Goal: Task Accomplishment & Management: Use online tool/utility

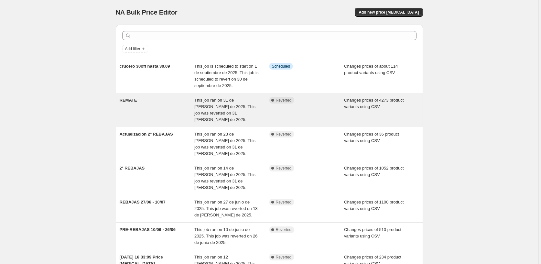
click at [210, 104] on span "This job ran on 31 de [PERSON_NAME] de 2025. This job was reverted on 31 [PERSO…" at bounding box center [224, 110] width 61 height 24
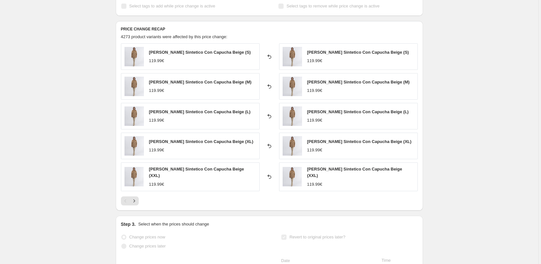
scroll to position [378, 0]
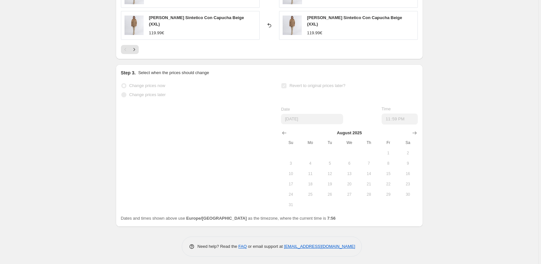
click at [354, 158] on button "6" at bounding box center [349, 163] width 19 height 10
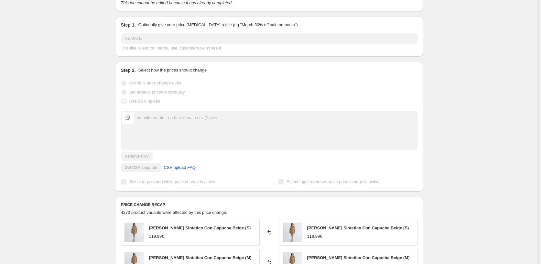
scroll to position [0, 0]
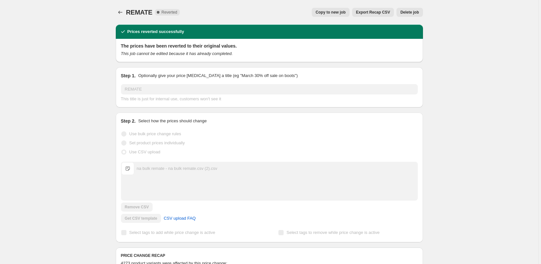
click at [333, 10] on span "Copy to new job" at bounding box center [331, 12] width 30 height 5
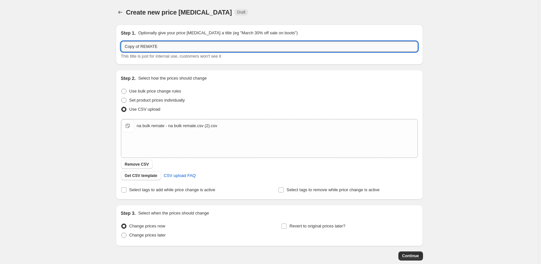
click at [168, 46] on input "Copy of REMATE" at bounding box center [269, 46] width 297 height 10
drag, startPoint x: 141, startPoint y: 46, endPoint x: 175, endPoint y: 49, distance: 34.1
click at [143, 46] on input "Copy of REMATE" at bounding box center [269, 46] width 297 height 10
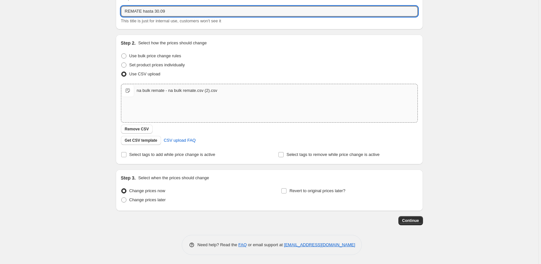
scroll to position [36, 0]
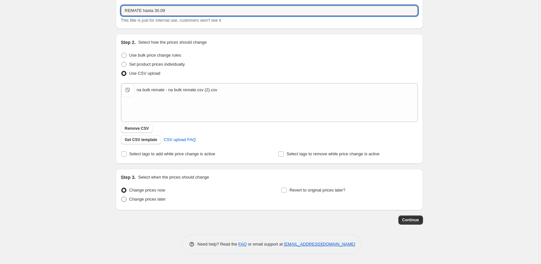
type input "REMATE hasta 30.09"
click at [125, 200] on span at bounding box center [123, 199] width 5 height 5
click at [122, 197] on input "Change prices later" at bounding box center [121, 197] width 0 height 0
radio input "true"
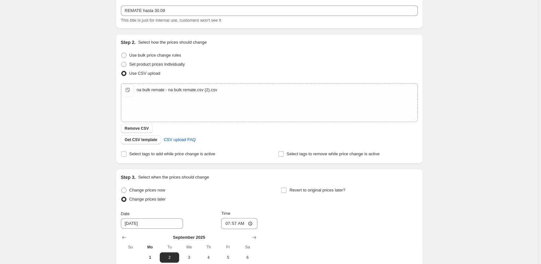
scroll to position [147, 0]
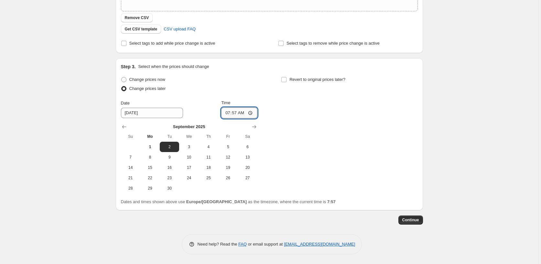
click at [236, 113] on input "07:57" at bounding box center [239, 112] width 36 height 11
type input "08:15"
click at [286, 78] on input "Revert to original prices later?" at bounding box center [283, 79] width 5 height 5
checkbox input "true"
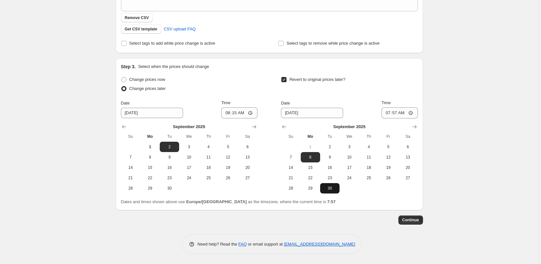
click at [331, 187] on span "30" at bounding box center [330, 188] width 14 height 5
type input "9/30/2025"
click at [395, 112] on input "07:57" at bounding box center [400, 112] width 36 height 11
type input "23:59"
click at [415, 218] on span "Continue" at bounding box center [410, 219] width 17 height 5
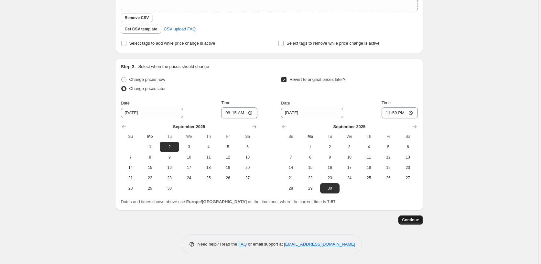
scroll to position [0, 0]
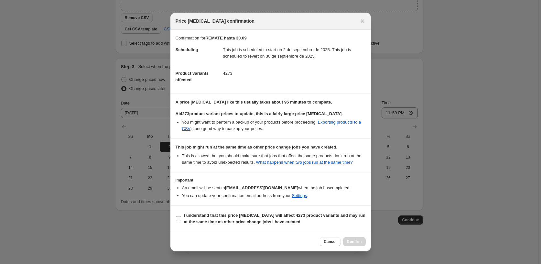
click at [179, 218] on input "I understand that this price change job will affect 4273 product variants and m…" at bounding box center [178, 218] width 5 height 5
checkbox input "true"
click at [360, 243] on span "Confirm" at bounding box center [354, 241] width 15 height 5
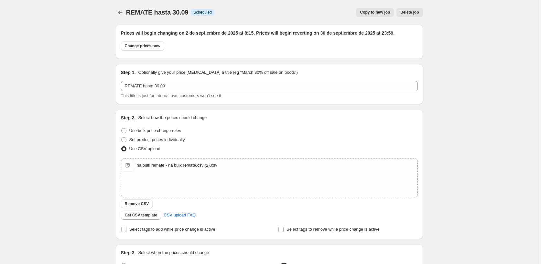
scroll to position [147, 0]
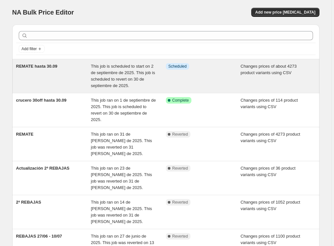
click at [116, 78] on span "This job is scheduled to start on 2 de septiembre de 2025. This job is schedule…" at bounding box center [123, 76] width 64 height 24
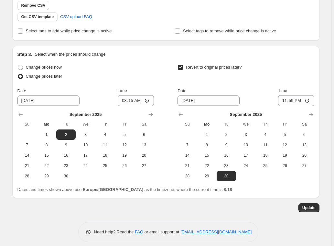
scroll to position [204, 0]
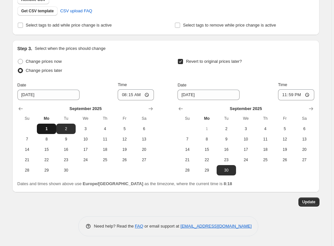
click at [46, 127] on span "1" at bounding box center [46, 128] width 14 height 5
type input "[DATE]"
click at [23, 60] on span at bounding box center [20, 61] width 5 height 5
click at [18, 59] on input "Change prices now" at bounding box center [18, 59] width 0 height 0
radio input "true"
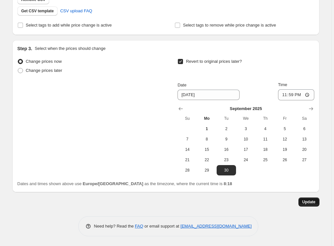
click at [311, 201] on span "Update" at bounding box center [308, 201] width 13 height 5
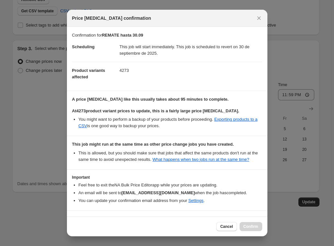
scroll to position [20, 0]
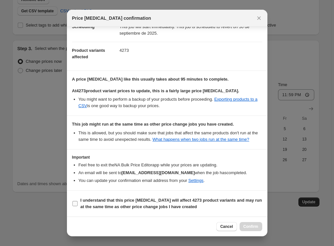
click at [75, 204] on input "I understand that this price change job will affect 4273 product variants and m…" at bounding box center [74, 203] width 5 height 5
checkbox input "true"
click at [256, 226] on span "Confirm" at bounding box center [251, 226] width 15 height 5
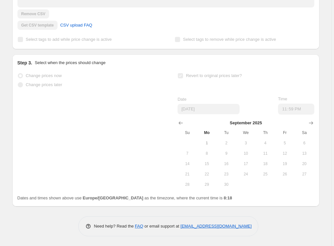
scroll to position [0, 0]
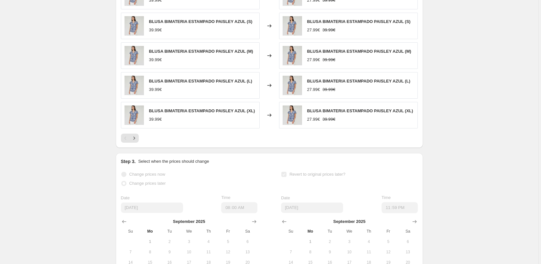
scroll to position [393, 0]
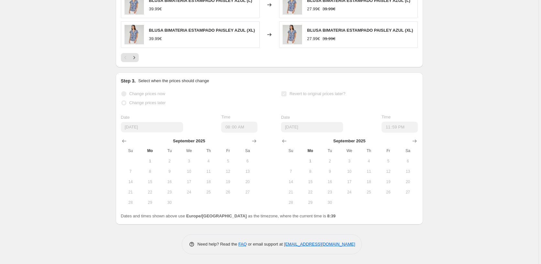
click at [143, 129] on input "9/1/2025" at bounding box center [152, 127] width 62 height 10
click at [218, 204] on td at bounding box center [208, 202] width 19 height 10
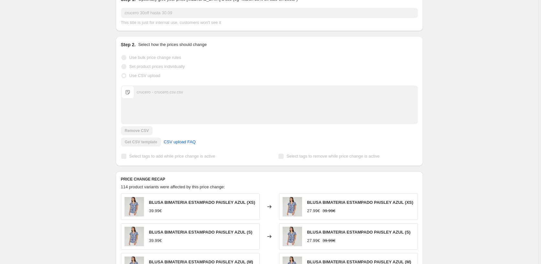
scroll to position [0, 0]
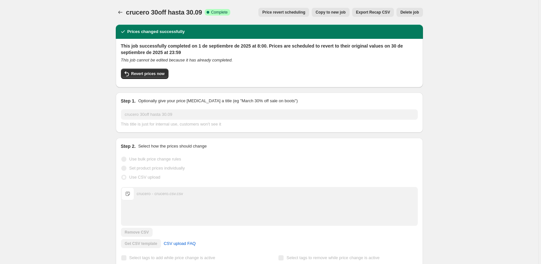
click at [335, 11] on span "Copy to new job" at bounding box center [331, 12] width 30 height 5
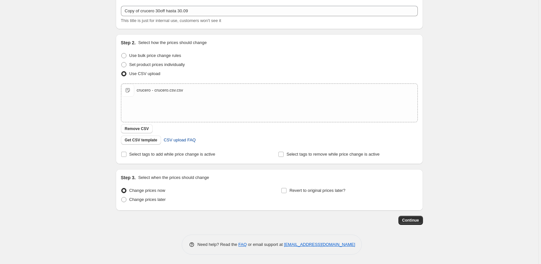
scroll to position [36, 0]
click at [286, 191] on input "Revert to original prices later?" at bounding box center [283, 190] width 5 height 5
checkbox input "true"
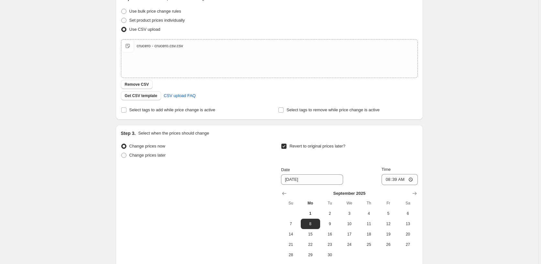
scroll to position [147, 0]
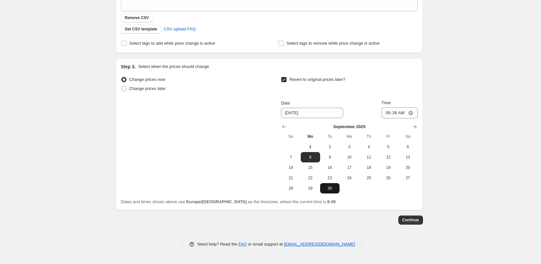
click at [331, 191] on button "30" at bounding box center [329, 188] width 19 height 10
type input "9/30/2025"
click at [396, 114] on input "08:39" at bounding box center [400, 112] width 36 height 11
type input "23:59"
click at [412, 225] on div "Step 1. Optionally give your price change job a title (eg "March 30% off sale o…" at bounding box center [269, 63] width 307 height 381
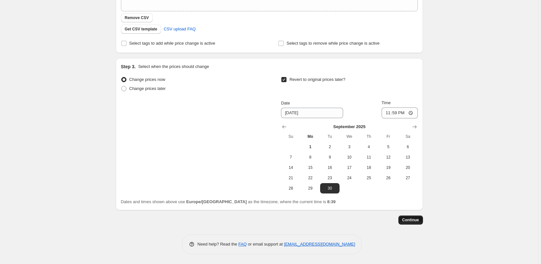
click at [412, 221] on span "Continue" at bounding box center [410, 219] width 17 height 5
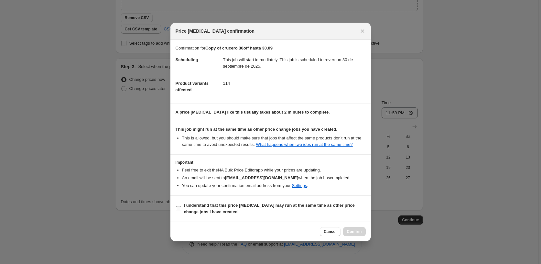
click at [178, 209] on input "I understand that this price change job may run at the same time as other price…" at bounding box center [178, 208] width 5 height 5
checkbox input "true"
click at [359, 233] on span "Confirm" at bounding box center [354, 231] width 15 height 5
